Goal: Information Seeking & Learning: Learn about a topic

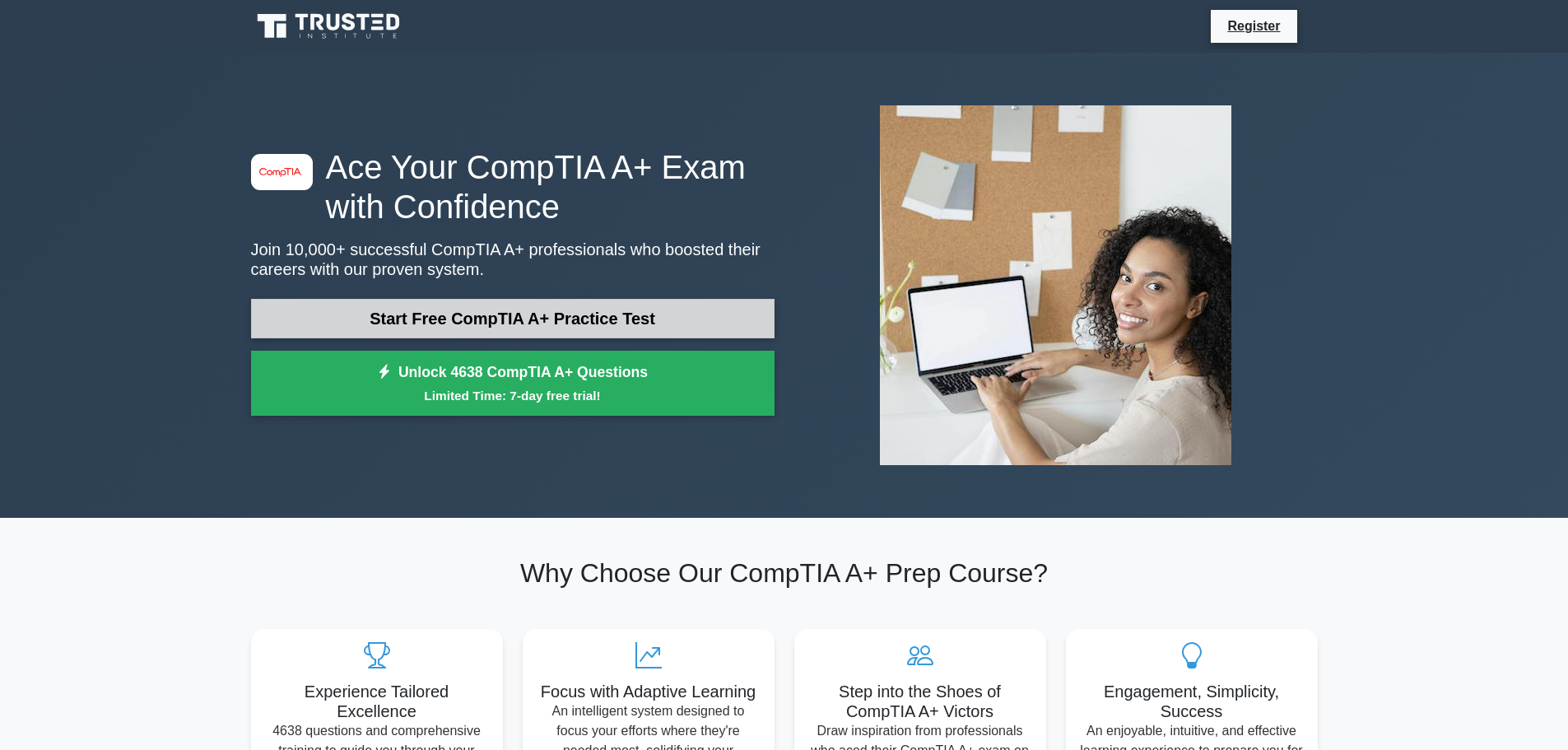
click at [436, 319] on link "Start Free CompTIA A+ Practice Test" at bounding box center [513, 318] width 523 height 40
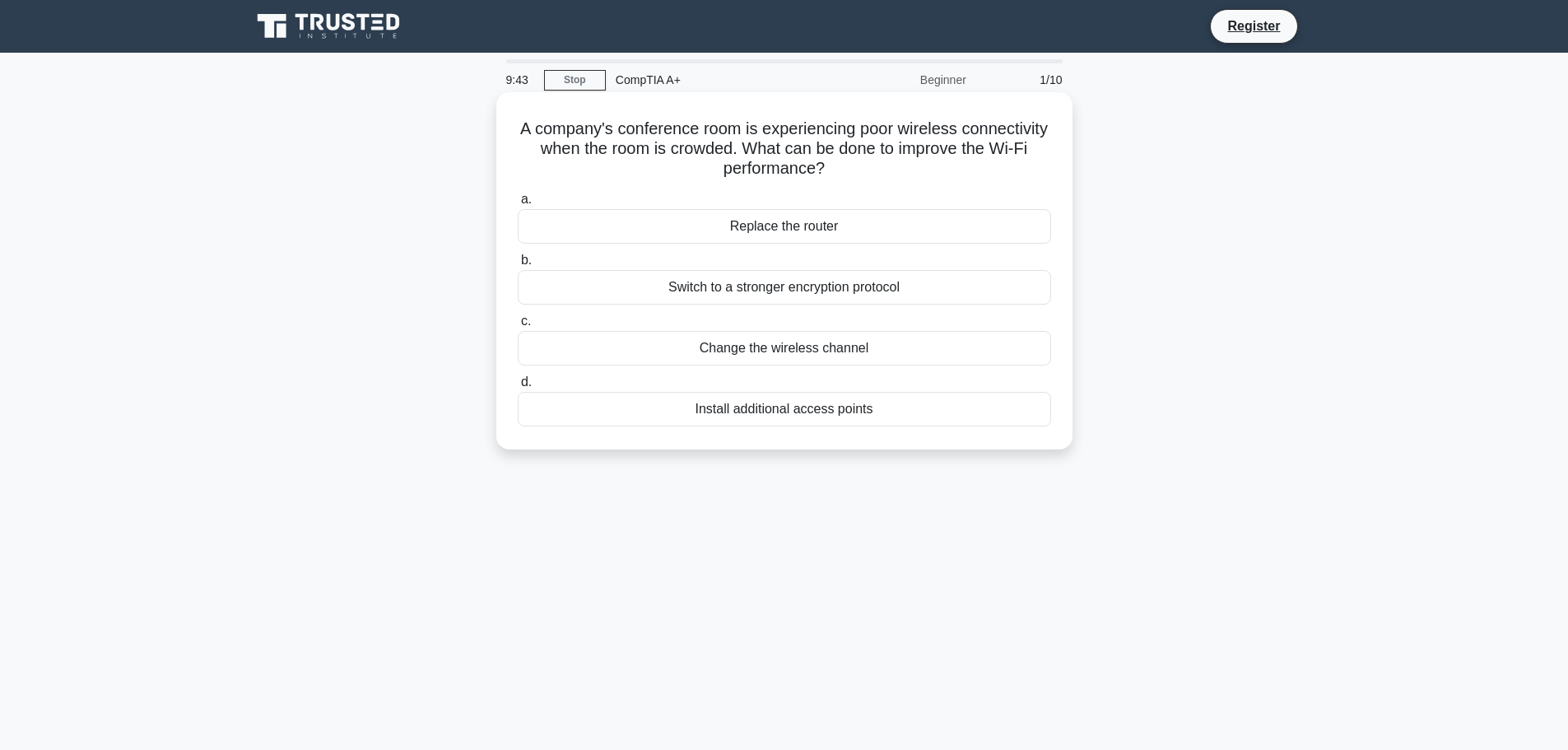
click at [704, 350] on div "Change the wireless channel" at bounding box center [784, 348] width 533 height 35
click at [517, 327] on input "c. Change the wireless channel" at bounding box center [517, 321] width 0 height 11
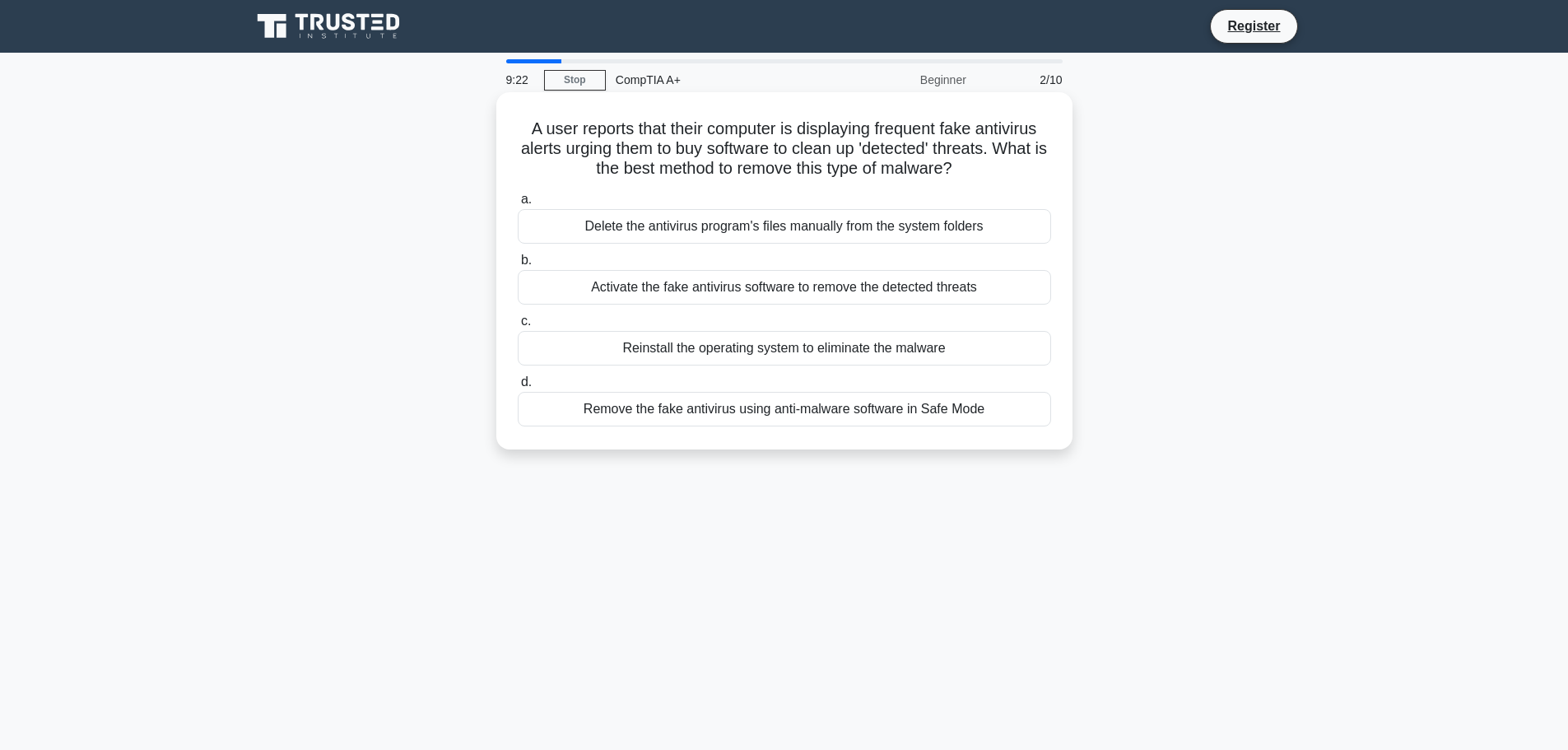
click at [684, 416] on div "Remove the fake antivirus using anti-malware software in Safe Mode" at bounding box center [784, 410] width 533 height 35
click at [517, 388] on input "d. Remove the fake antivirus using anti-malware software in Safe Mode" at bounding box center [517, 382] width 0 height 11
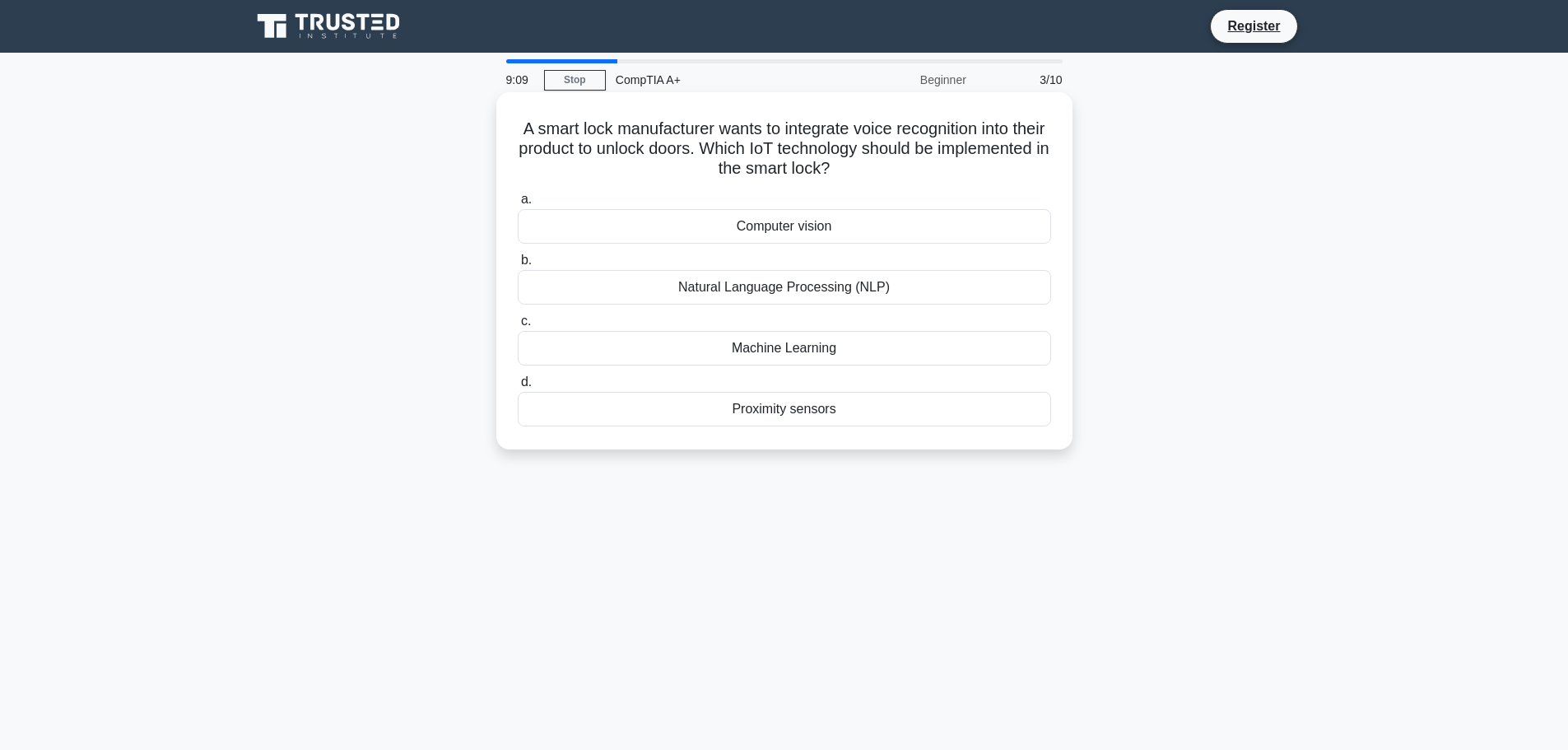
click at [679, 297] on div "Natural Language Processing (NLP)" at bounding box center [784, 288] width 533 height 35
click at [517, 266] on input "b. Natural Language Processing (NLP)" at bounding box center [517, 260] width 0 height 11
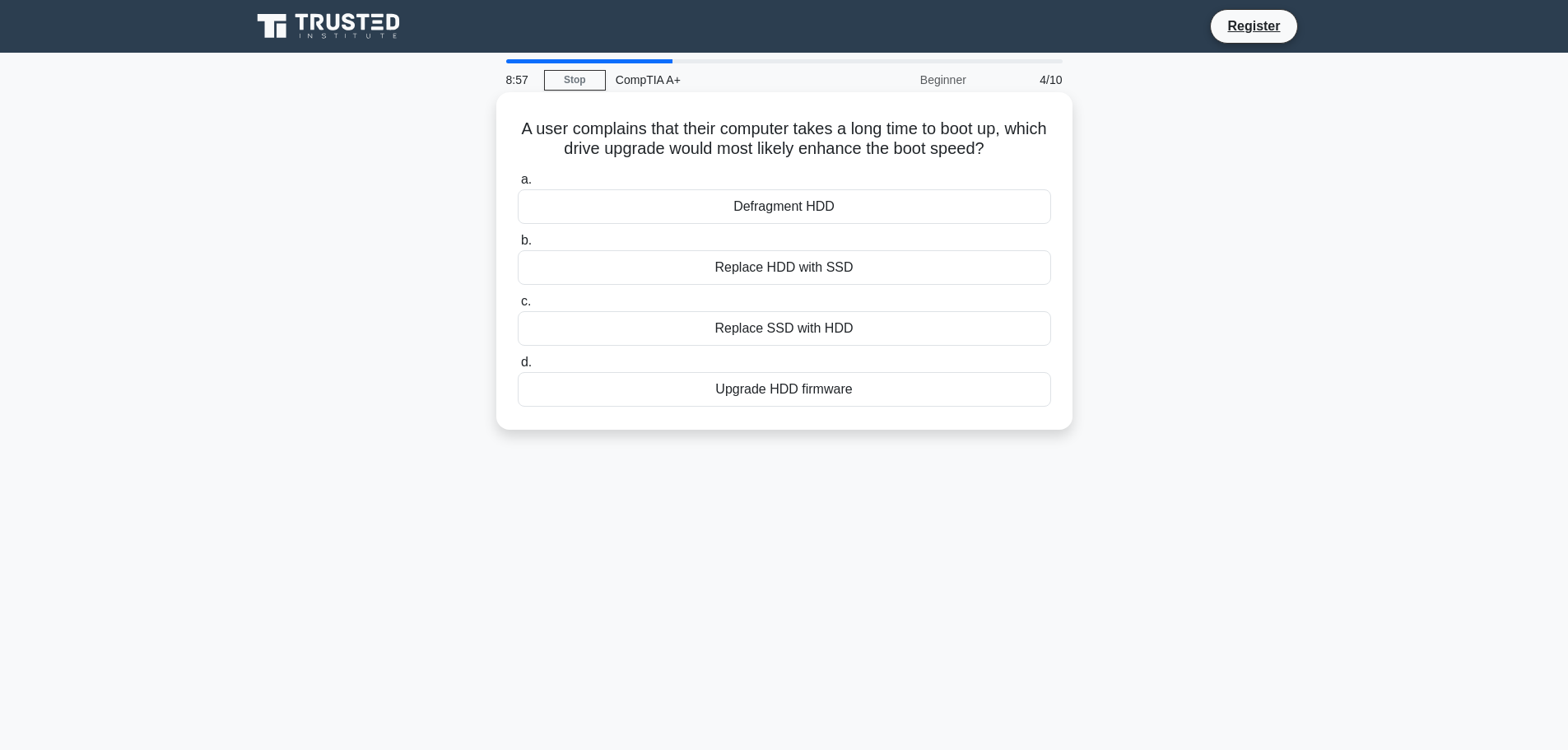
click at [679, 284] on div "Replace HDD with SSD" at bounding box center [784, 268] width 533 height 35
click at [517, 246] on input "b. Replace HDD with SSD" at bounding box center [517, 240] width 0 height 11
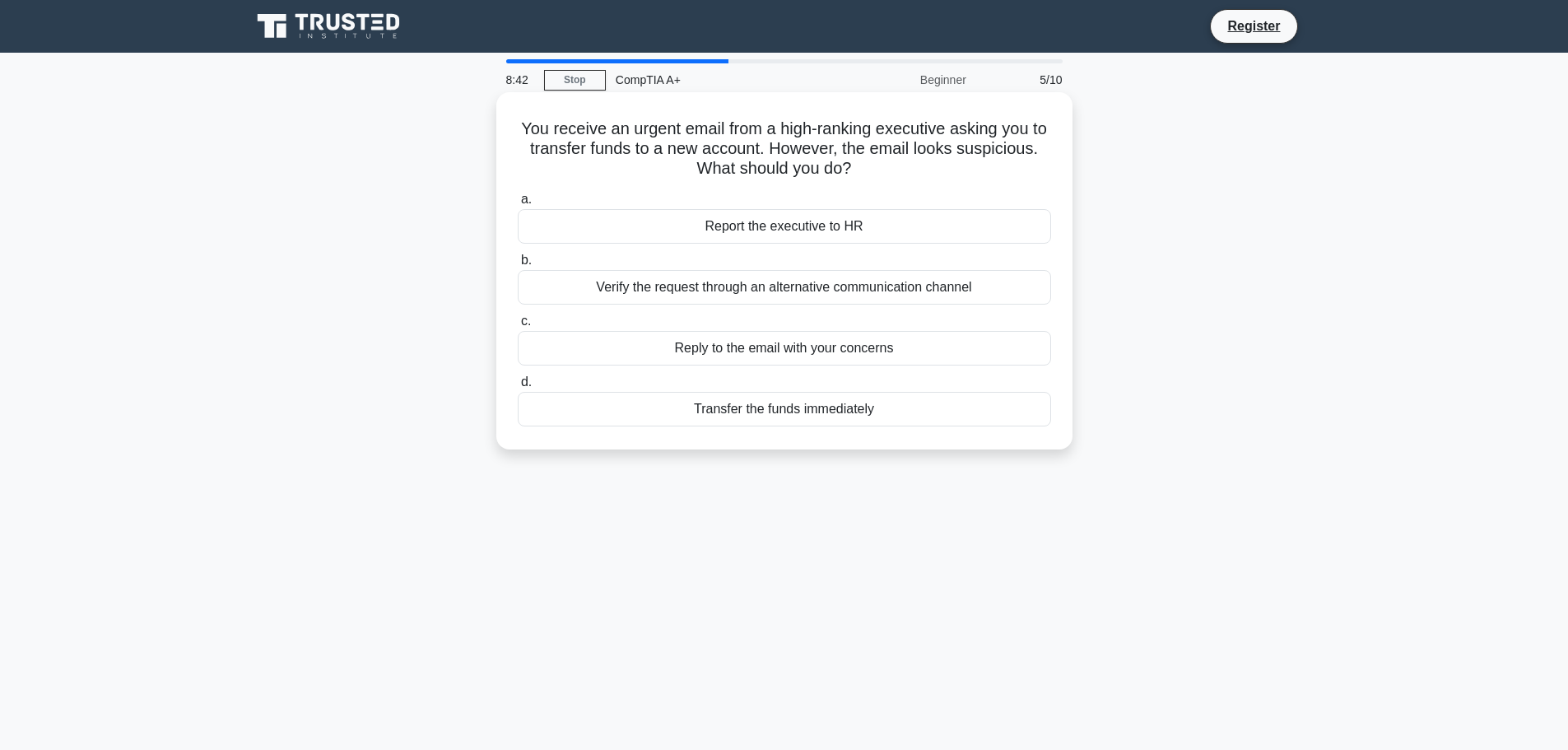
click at [666, 238] on div "Report the executive to HR" at bounding box center [784, 227] width 533 height 35
click at [517, 205] on input "a. Report the executive to HR" at bounding box center [517, 199] width 0 height 11
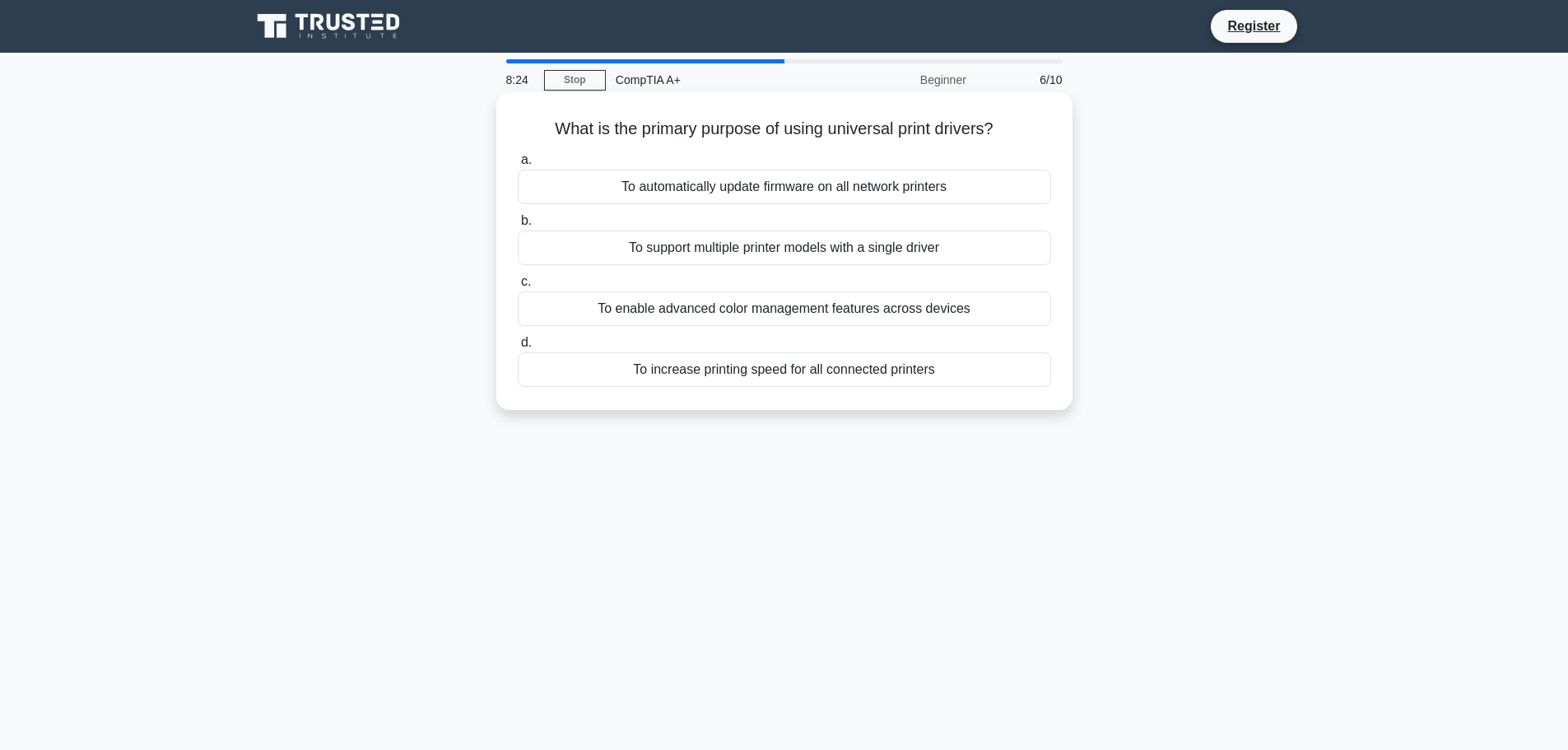
click at [526, 243] on div "To support multiple printer models with a single driver" at bounding box center [784, 248] width 533 height 35
click at [517, 227] on input "b. To support multiple printer models with a single driver" at bounding box center [517, 221] width 0 height 11
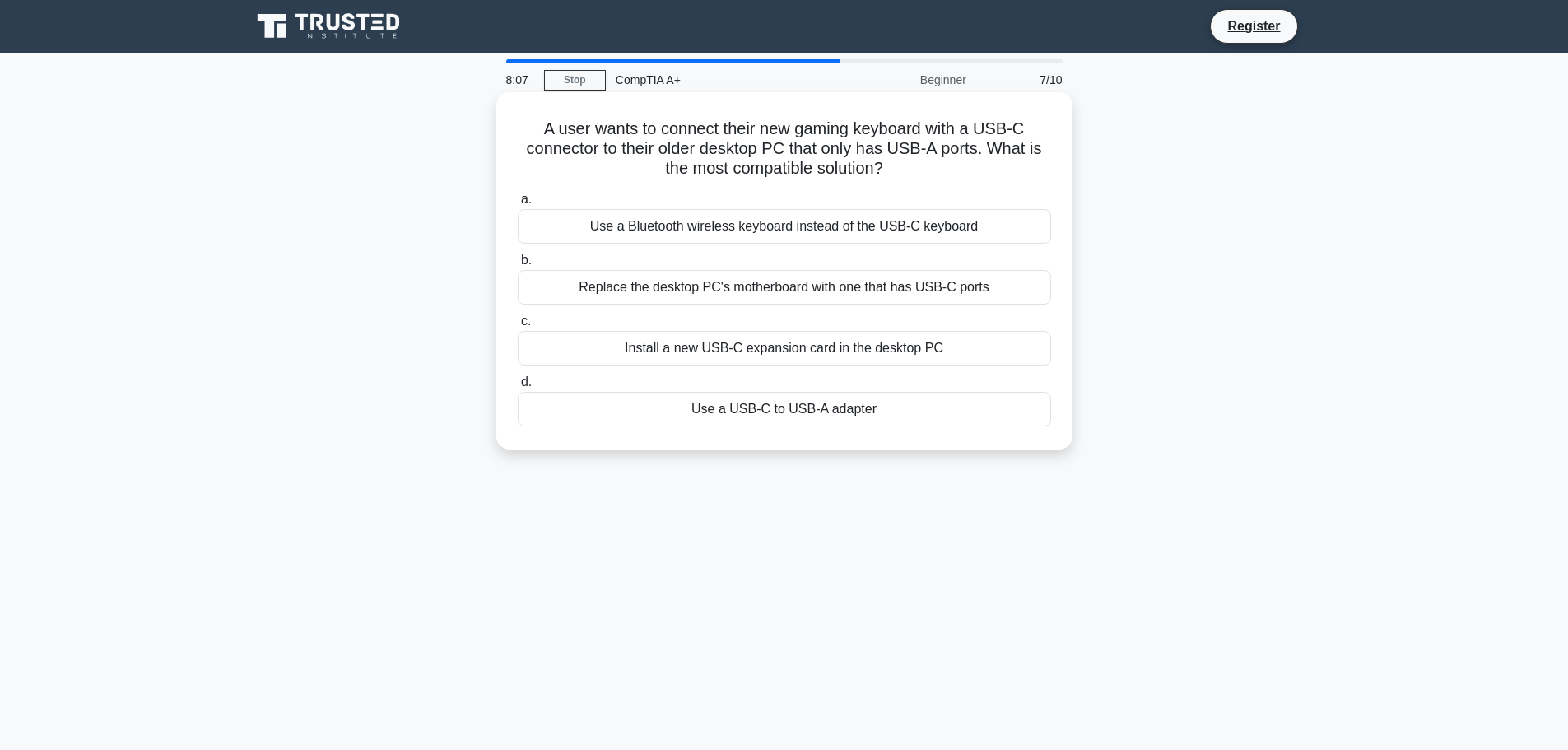
click at [716, 412] on div "Use a USB-C to USB-A adapter" at bounding box center [784, 410] width 533 height 35
click at [517, 388] on input "d. Use a USB-C to USB-A adapter" at bounding box center [517, 382] width 0 height 11
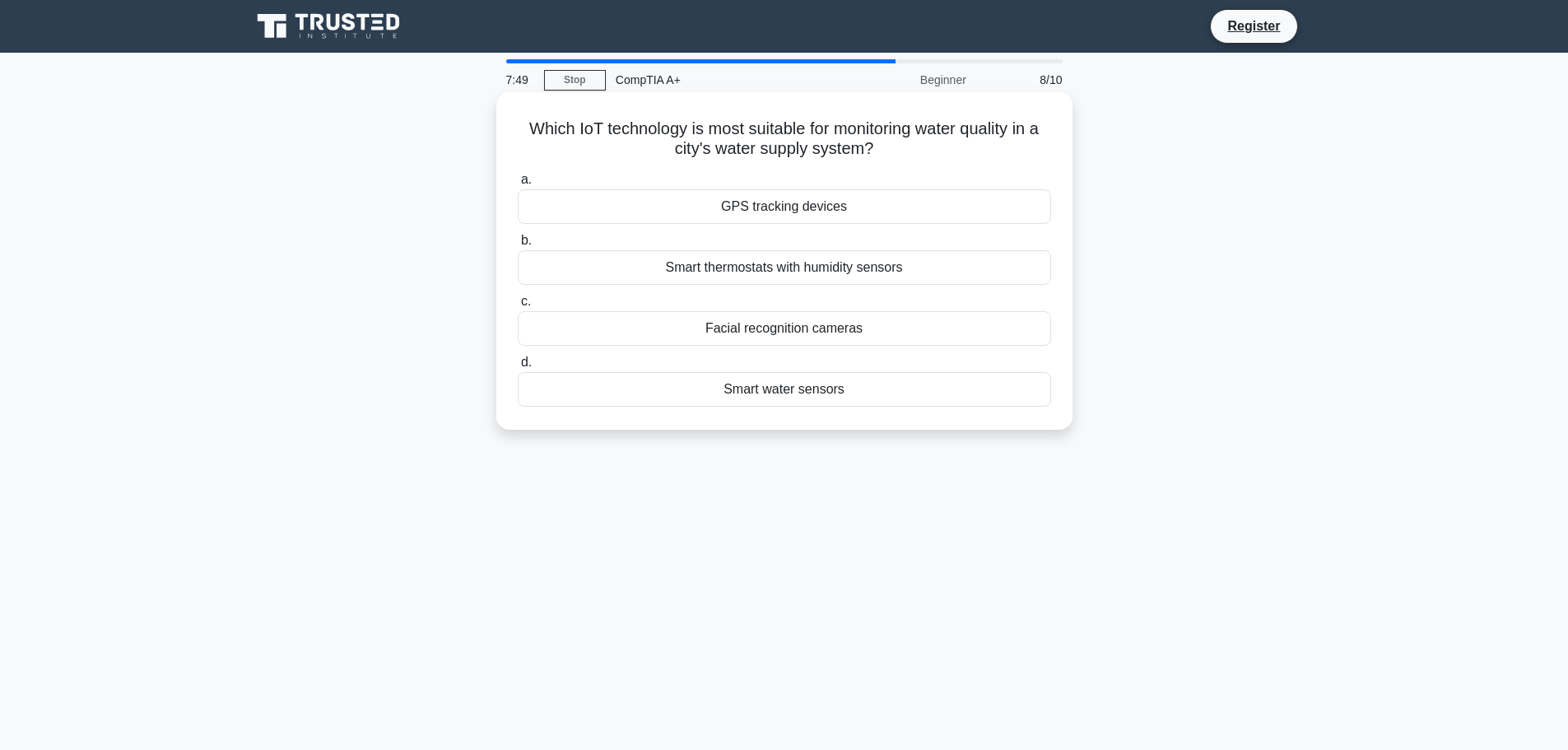
click at [587, 399] on div "Smart water sensors" at bounding box center [784, 389] width 533 height 35
click at [517, 368] on input "d. Smart water sensors" at bounding box center [517, 362] width 0 height 11
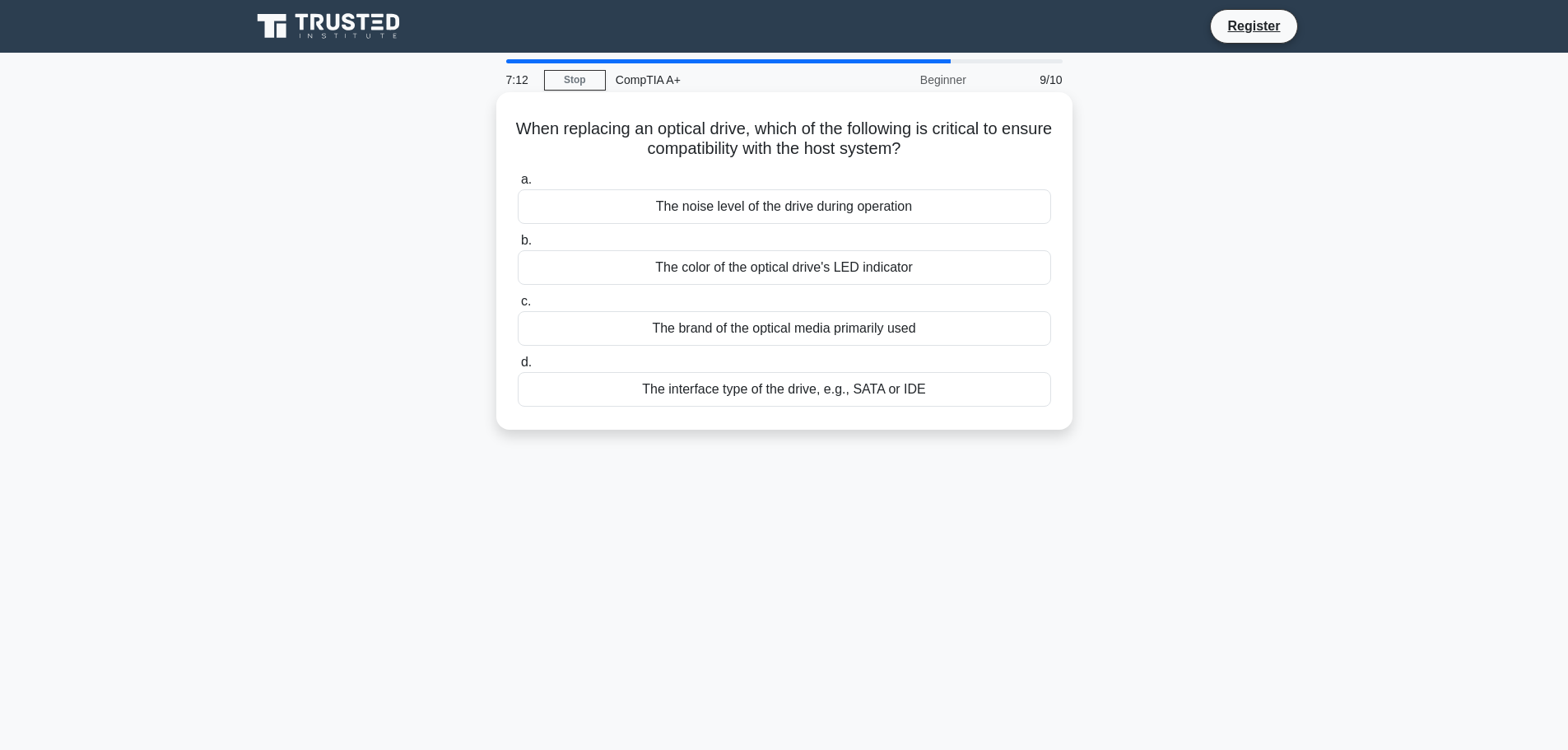
click at [528, 401] on div "The interface type of the drive, e.g., SATA or IDE" at bounding box center [784, 389] width 533 height 35
click at [517, 368] on input "d. The interface type of the drive, e.g., SATA or IDE" at bounding box center [517, 362] width 0 height 11
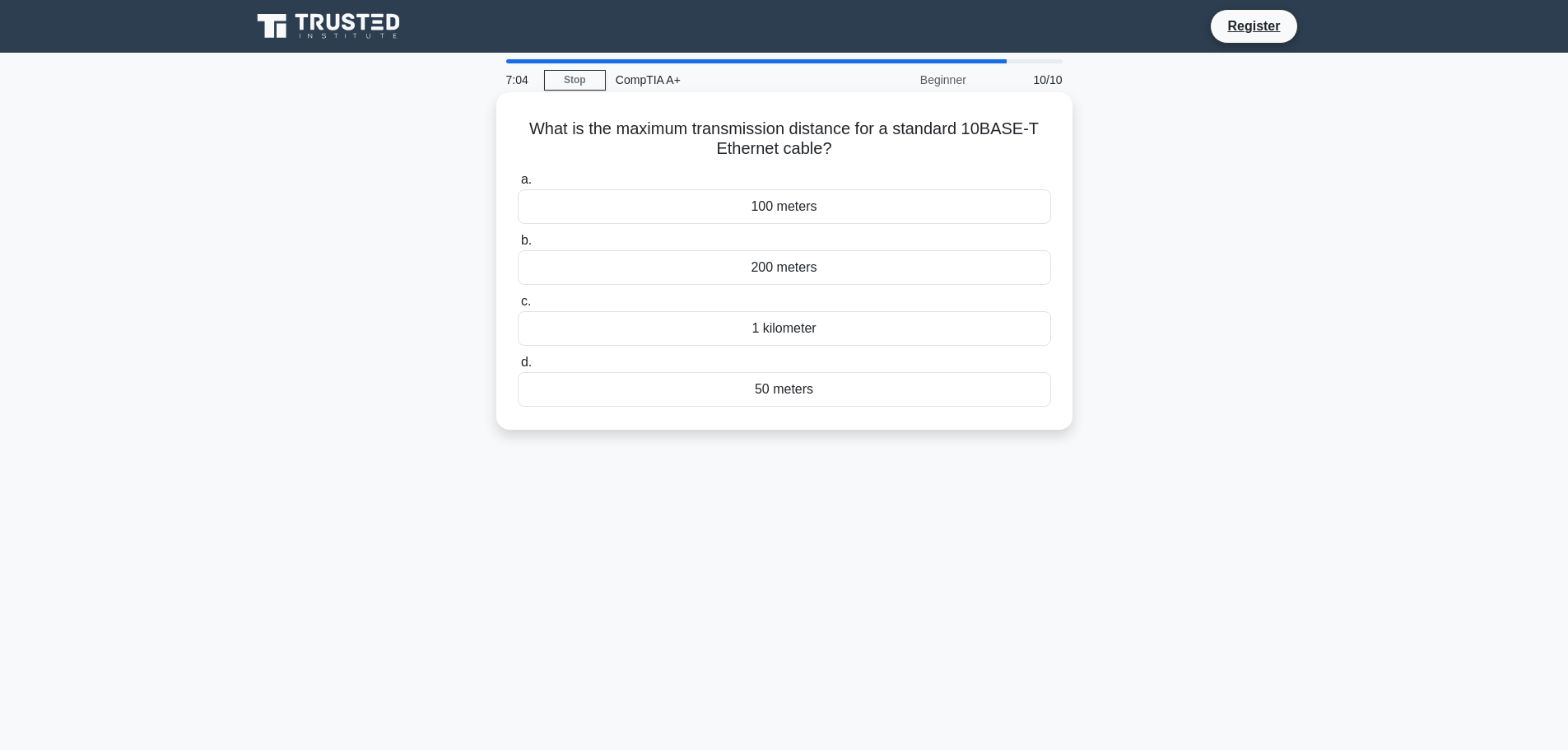
click at [671, 208] on div "100 meters" at bounding box center [784, 207] width 533 height 35
click at [517, 185] on input "a. 100 meters" at bounding box center [517, 179] width 0 height 11
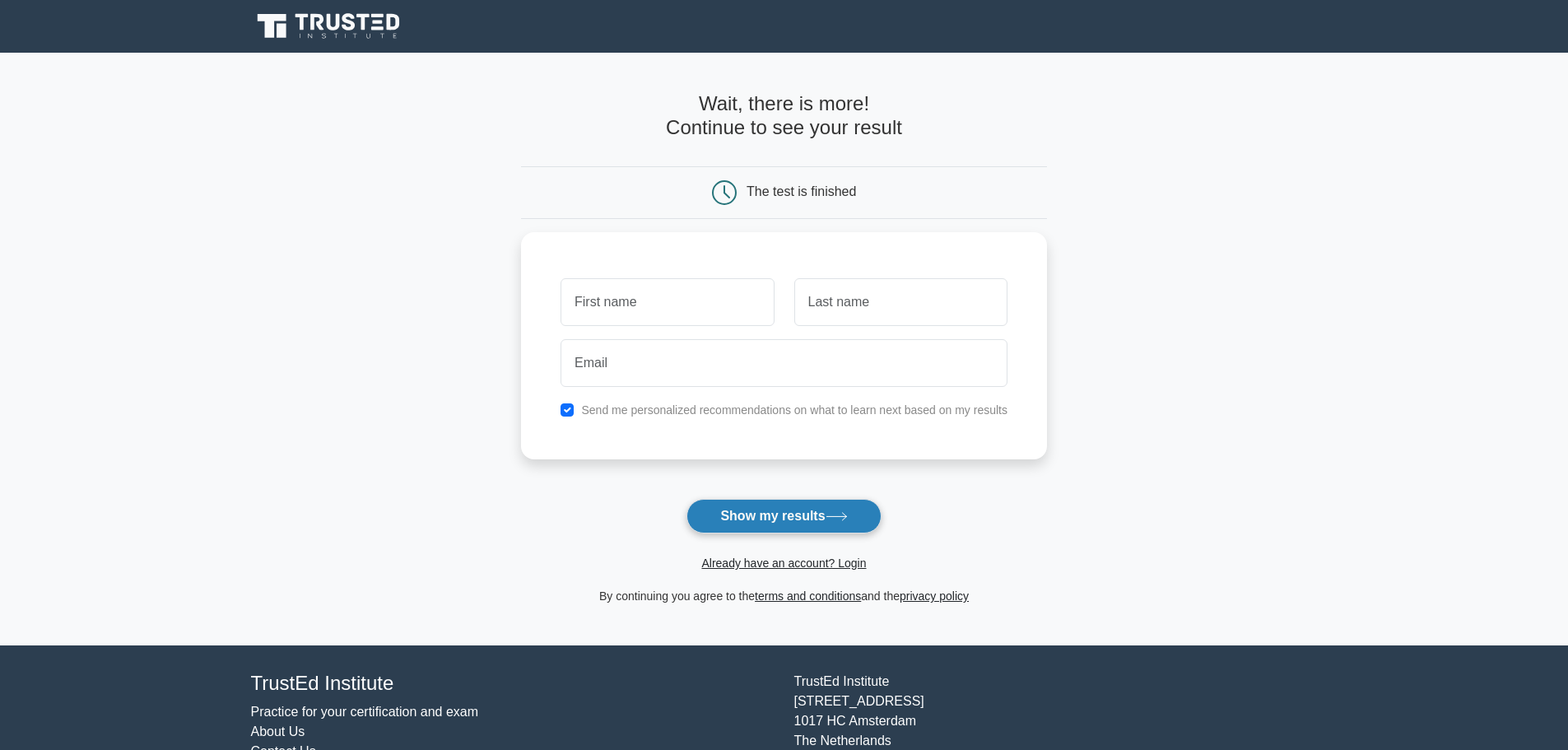
click at [802, 516] on button "Show my results" at bounding box center [784, 517] width 195 height 35
